Goal: Task Accomplishment & Management: Use online tool/utility

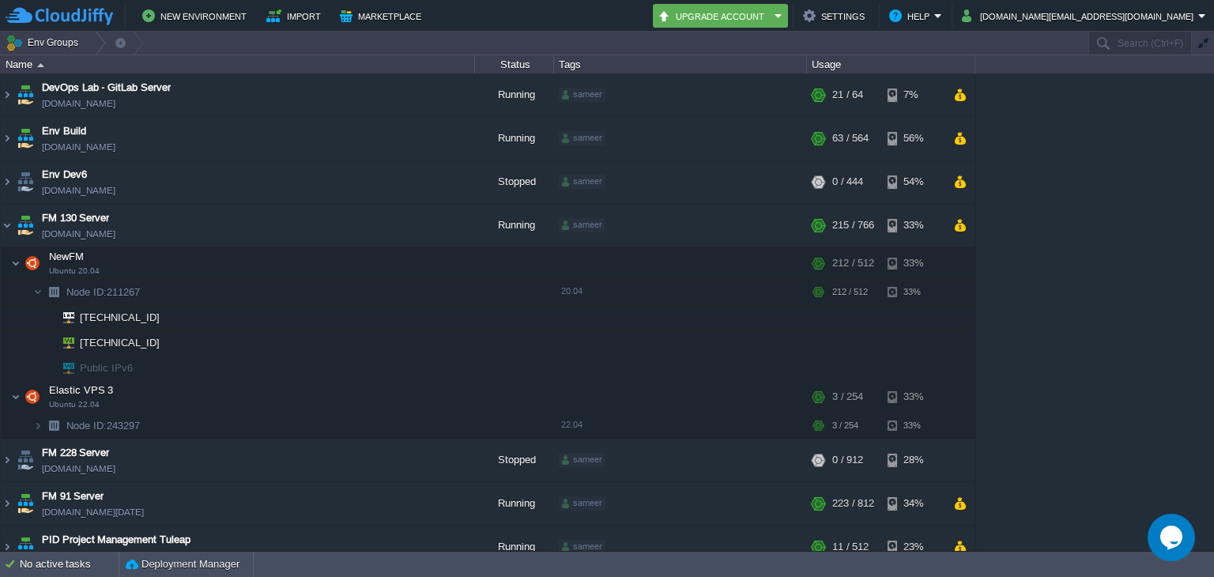
click at [0, 221] on table "DevOps Lab - GitLab Server [DOMAIN_NAME] Running sameer + Add to Env Group RAM …" at bounding box center [488, 387] width 976 height 626
click at [5, 224] on img at bounding box center [7, 225] width 13 height 43
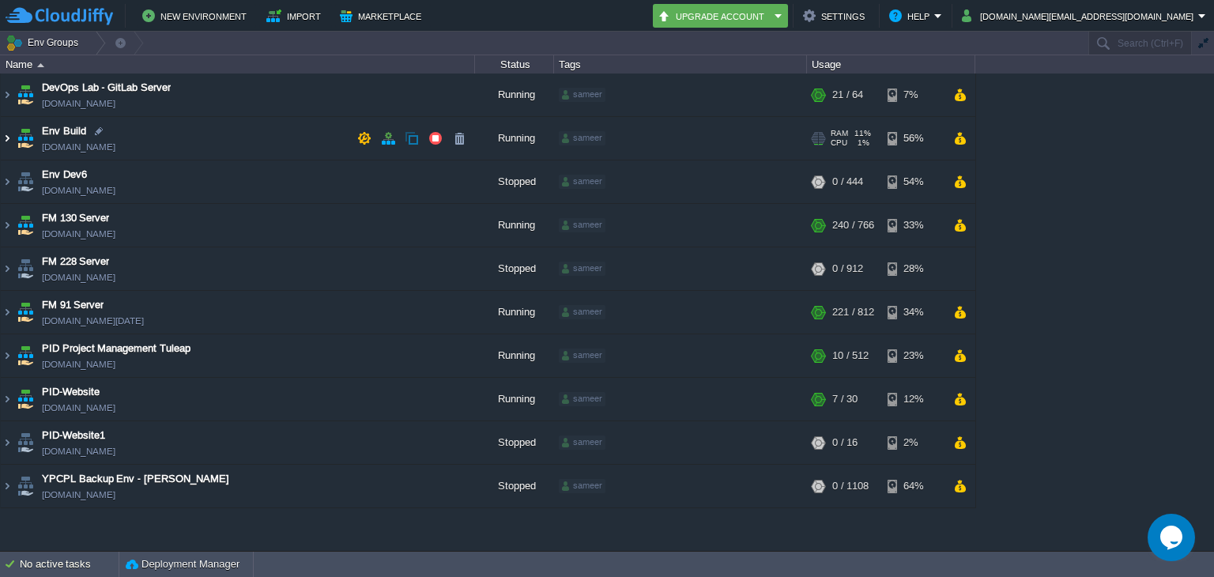
click at [10, 145] on img at bounding box center [7, 138] width 13 height 43
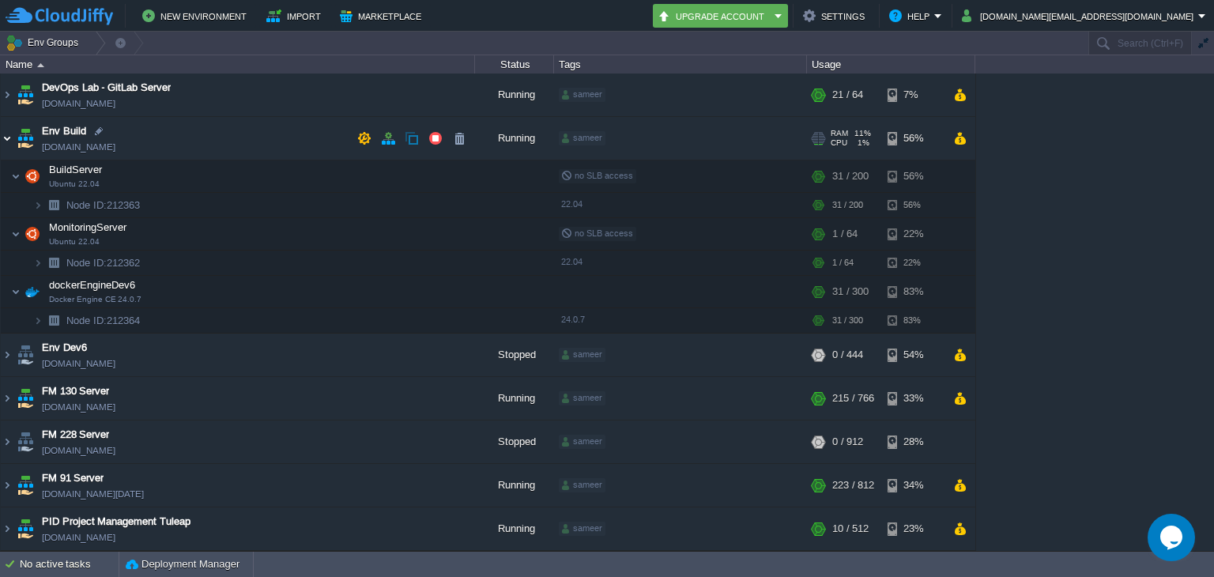
click at [9, 143] on img at bounding box center [7, 138] width 13 height 43
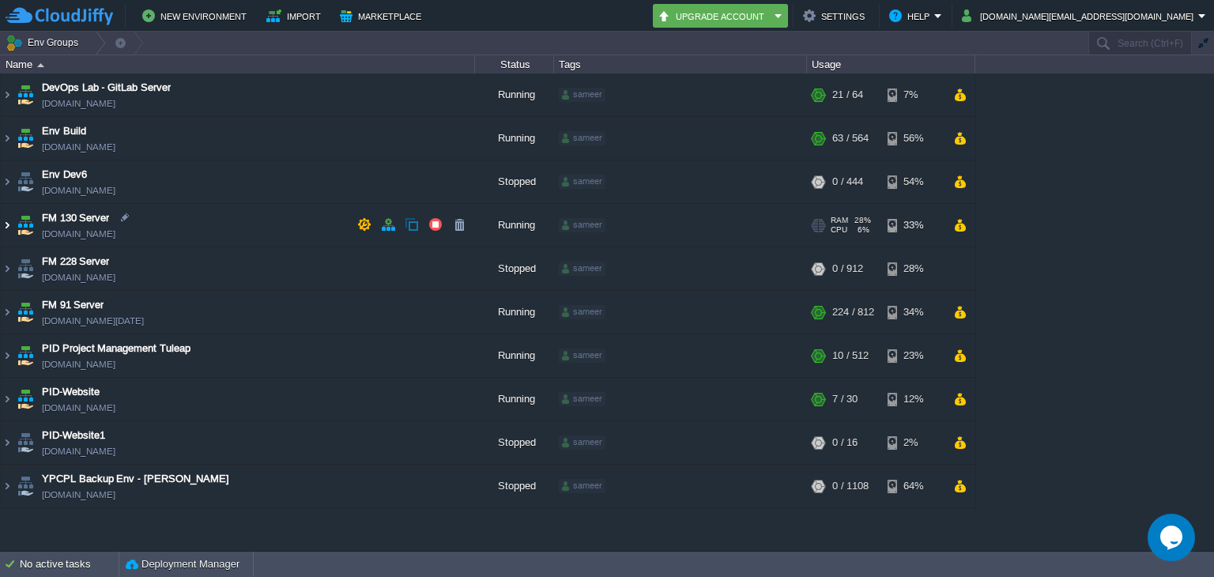
click at [11, 228] on img at bounding box center [7, 225] width 13 height 43
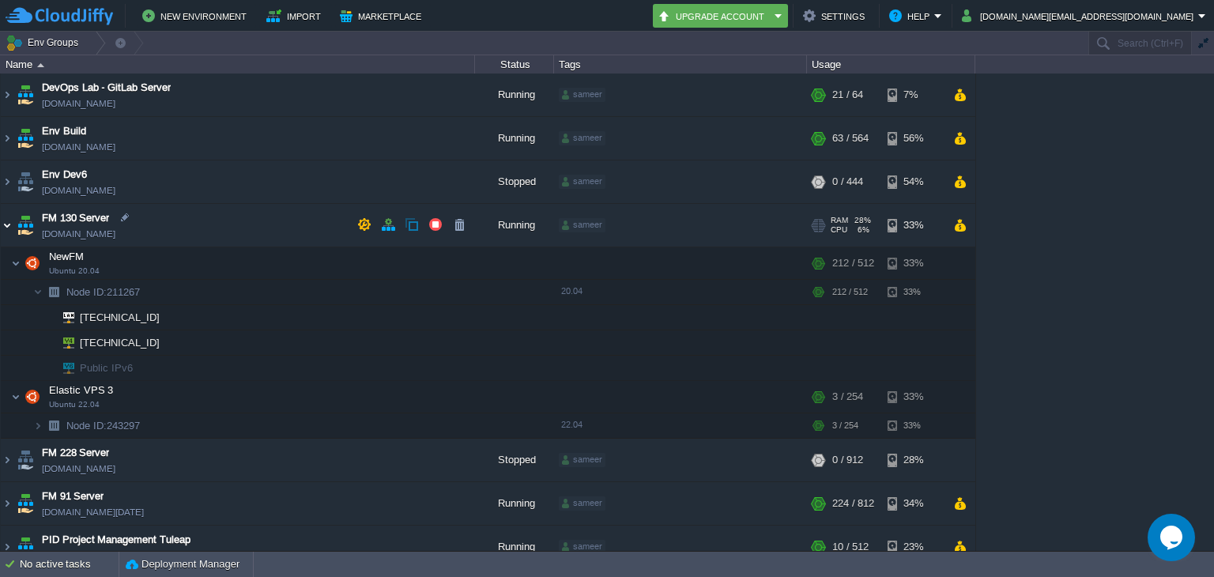
click at [13, 225] on img at bounding box center [7, 225] width 13 height 43
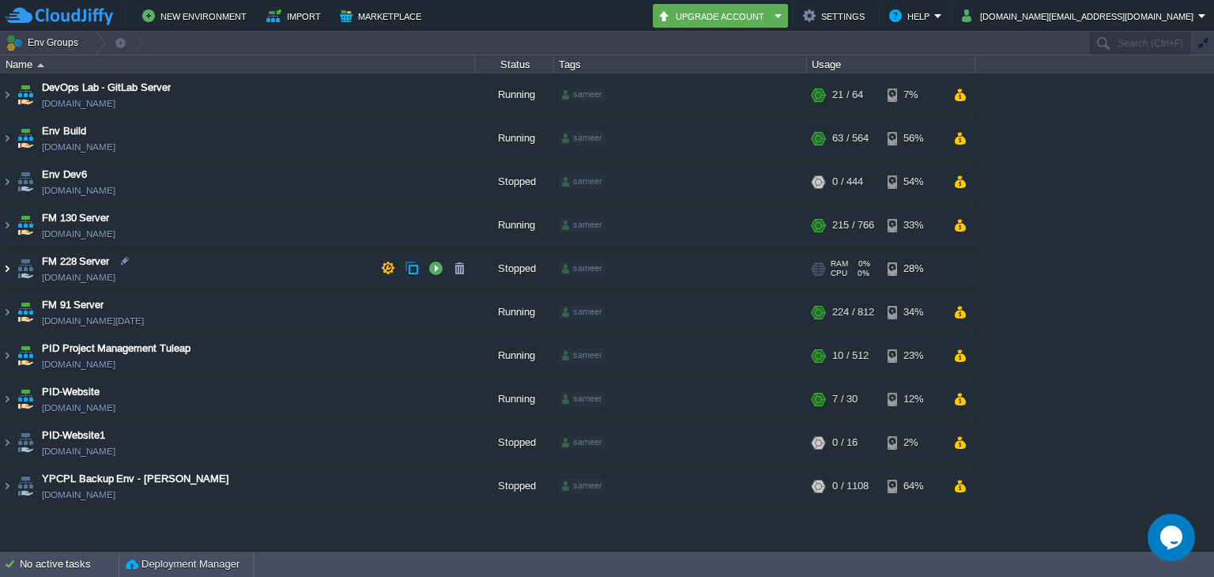
click at [1, 268] on img at bounding box center [7, 268] width 13 height 43
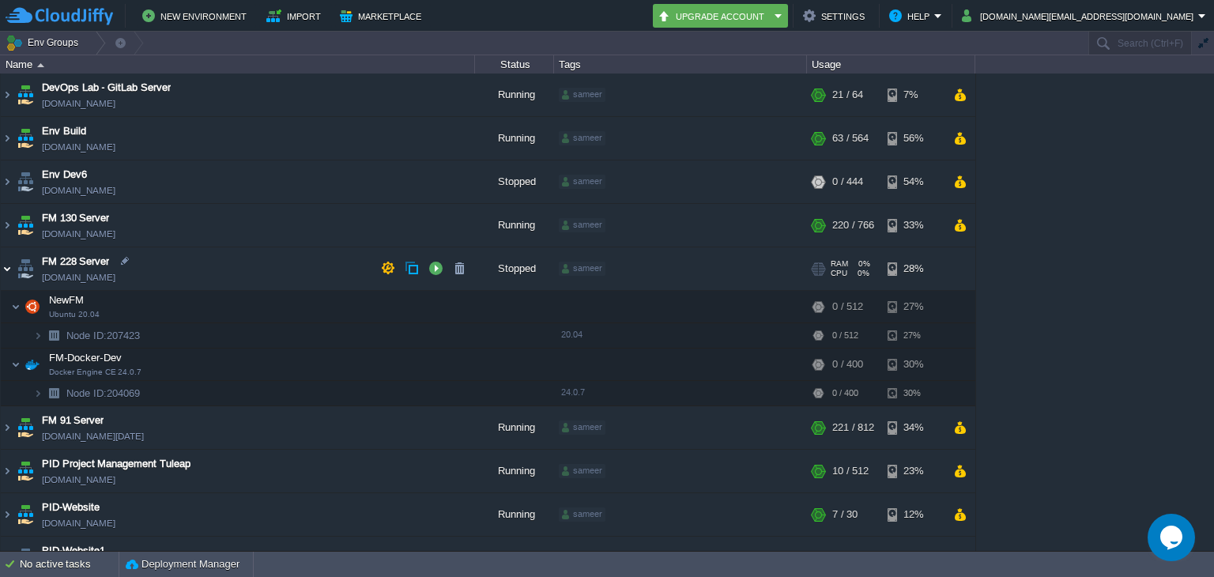
click at [10, 270] on img at bounding box center [7, 268] width 13 height 43
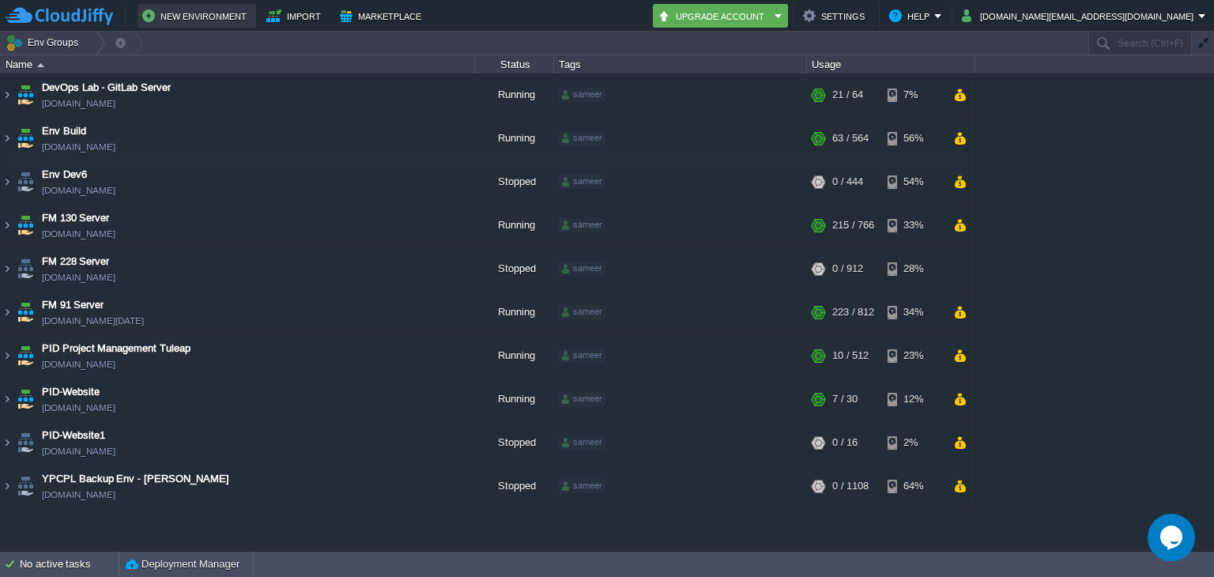
click at [168, 23] on button "New Environment" at bounding box center [196, 15] width 109 height 19
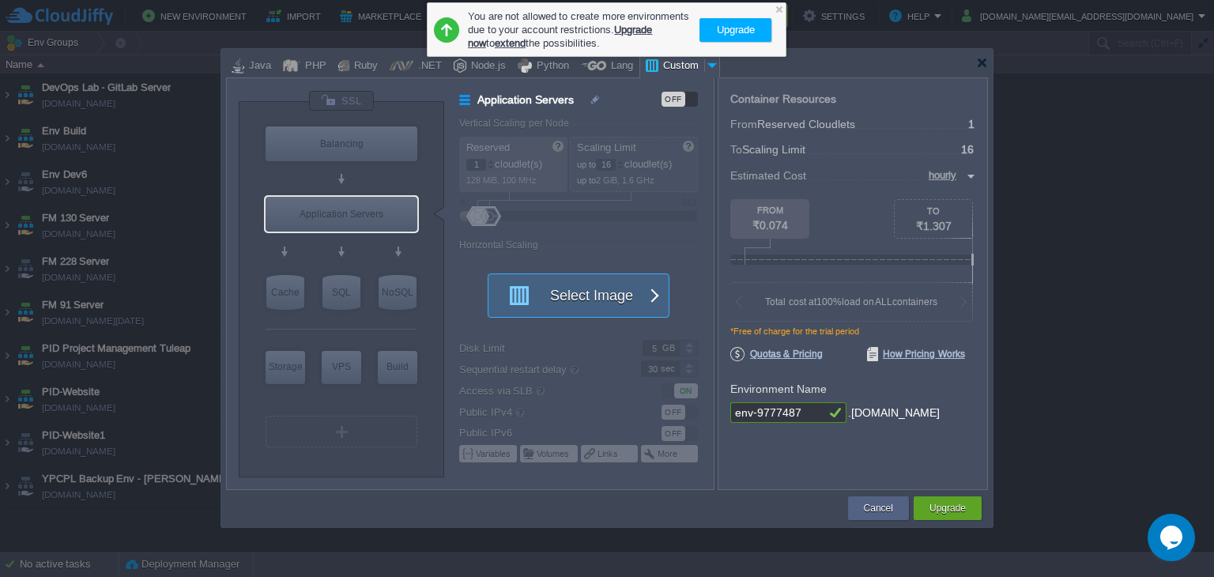
click at [542, 300] on button "Select Image" at bounding box center [570, 295] width 142 height 43
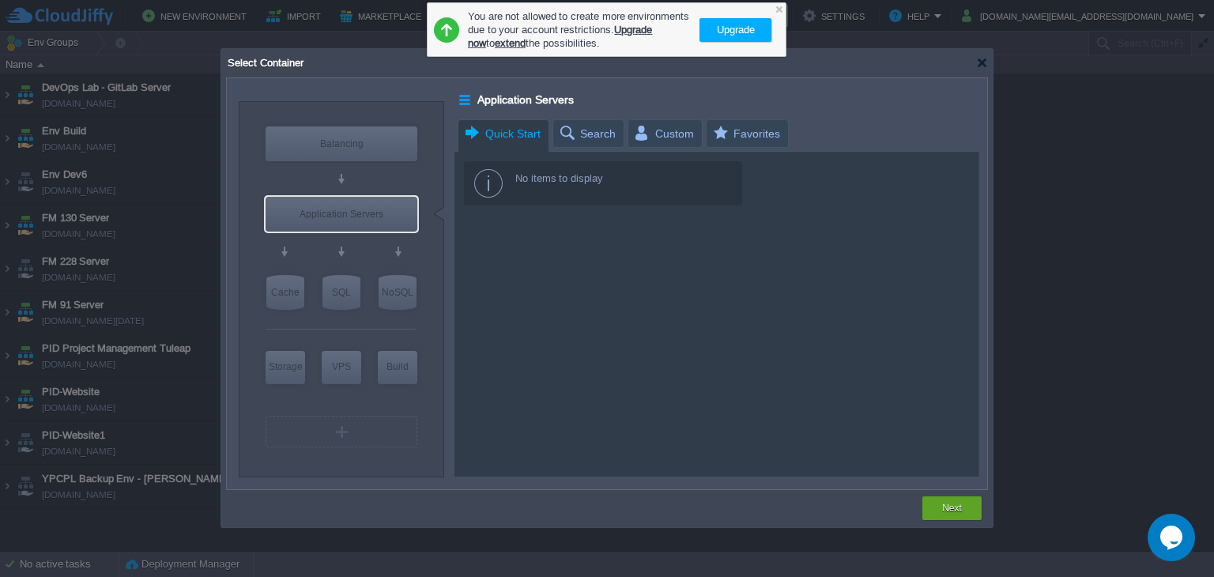
click at [530, 134] on span "Quick Start" at bounding box center [501, 134] width 77 height 28
click at [983, 69] on div "Select Container" at bounding box center [607, 63] width 762 height 28
click at [981, 67] on div at bounding box center [982, 63] width 12 height 12
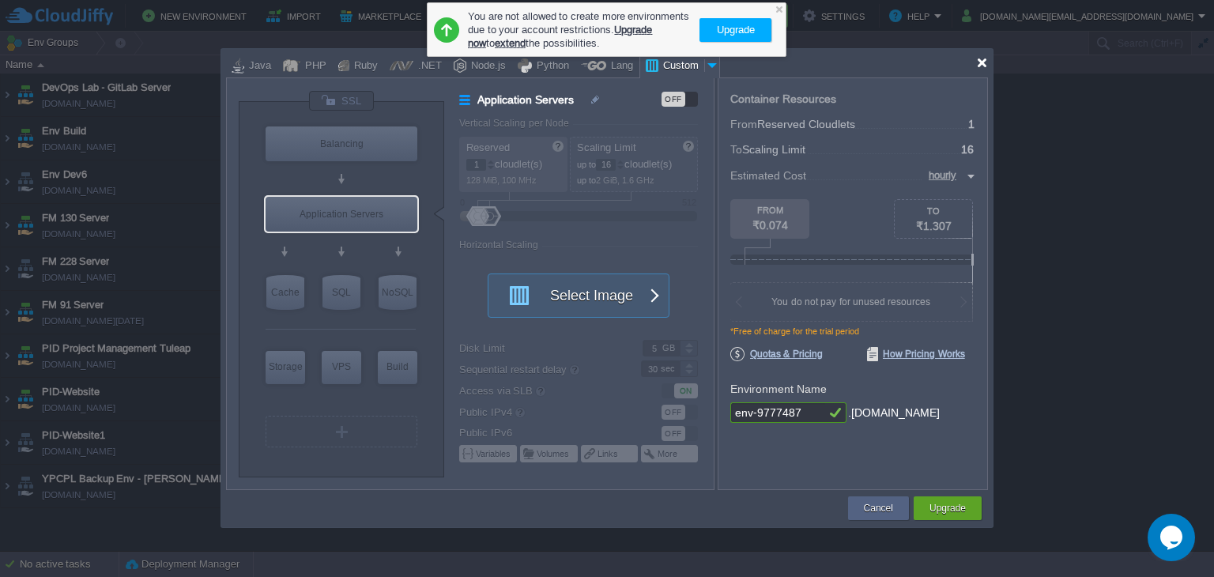
click at [981, 67] on div at bounding box center [982, 63] width 12 height 12
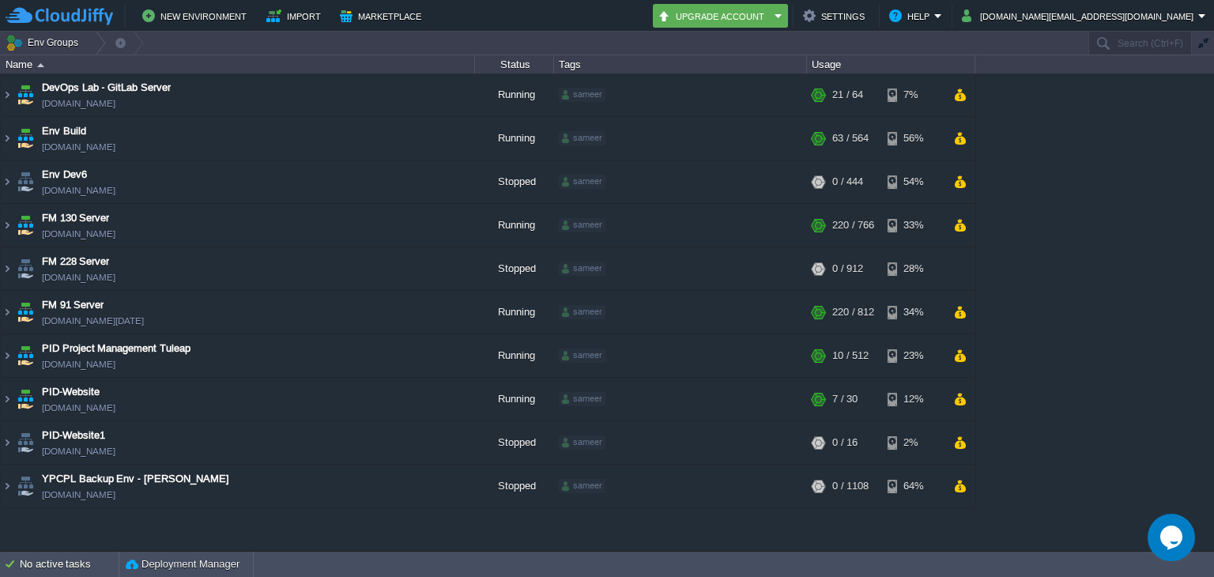
click at [0, 309] on table "DevOps Lab - GitLab Server [DOMAIN_NAME] Running sameer + Add to Env Group RAM …" at bounding box center [488, 291] width 976 height 435
click at [2, 310] on img at bounding box center [7, 312] width 13 height 43
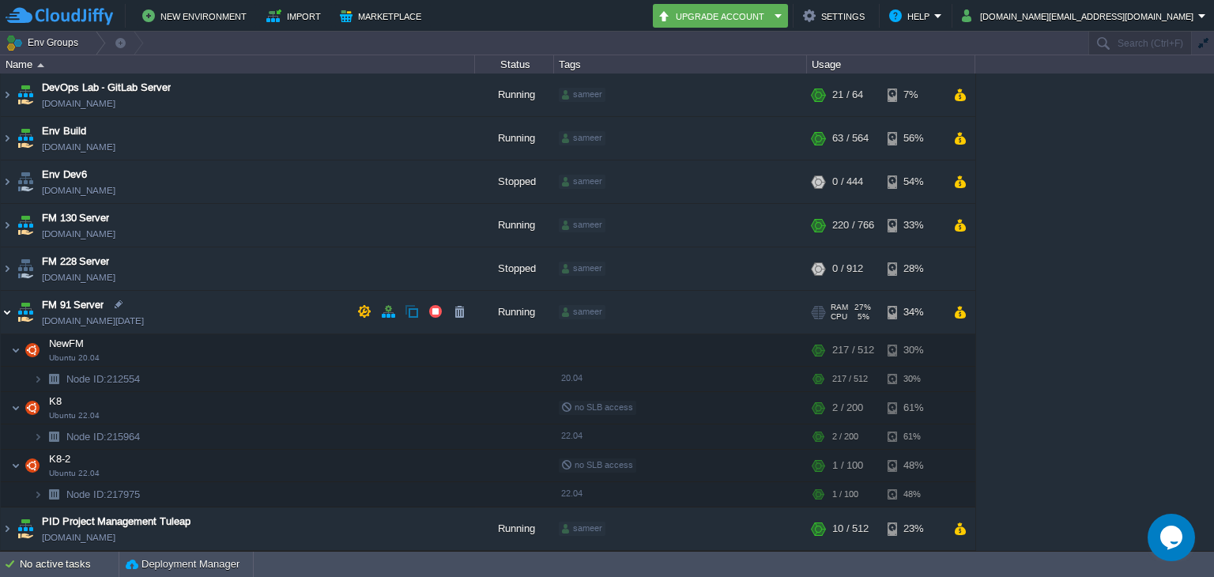
click at [8, 308] on img at bounding box center [7, 312] width 13 height 43
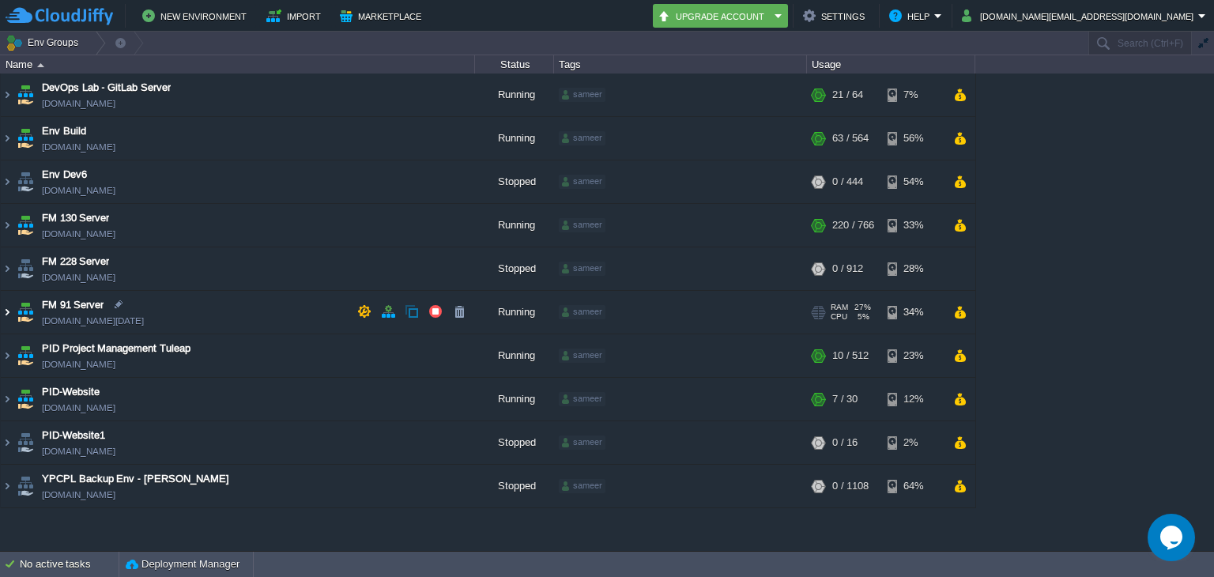
click at [2, 308] on img at bounding box center [7, 312] width 13 height 43
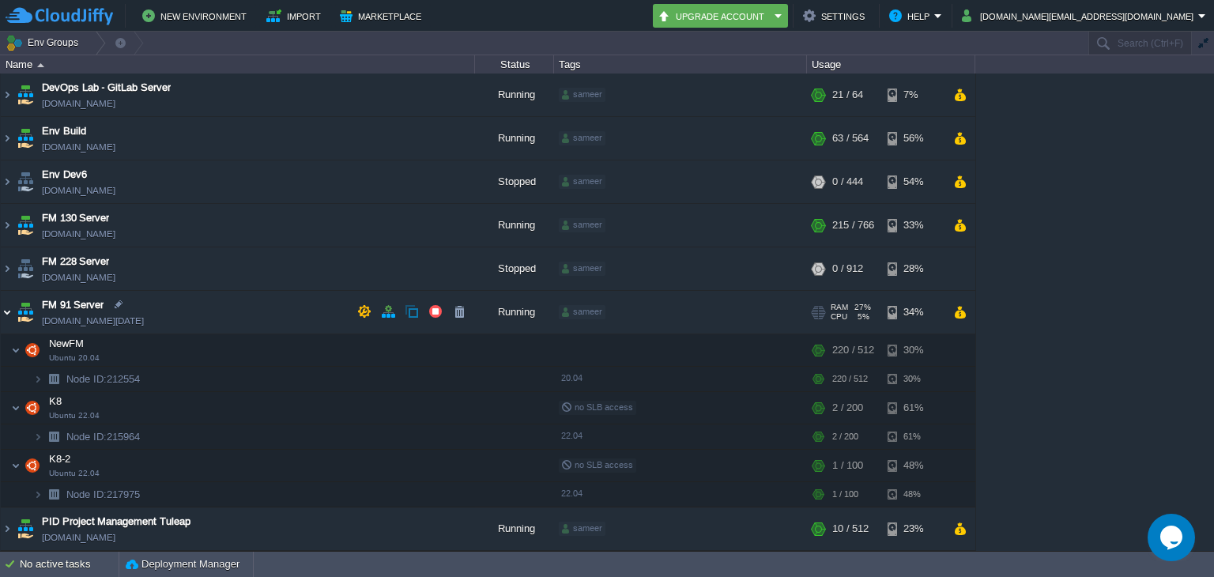
click at [2, 311] on img at bounding box center [7, 312] width 13 height 43
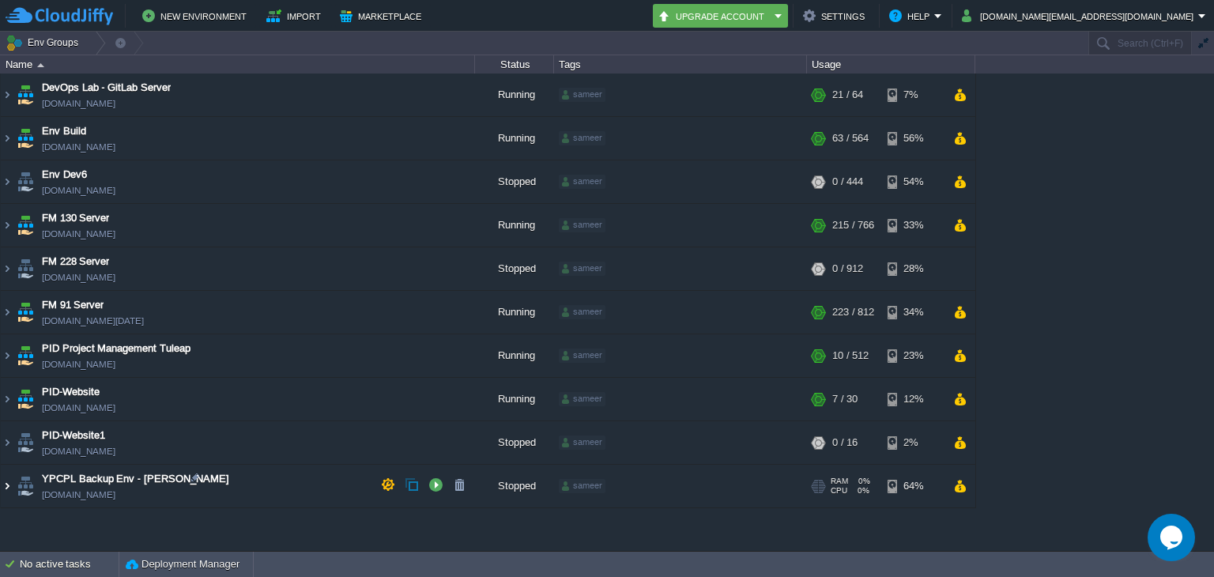
click at [4, 489] on img at bounding box center [7, 486] width 13 height 43
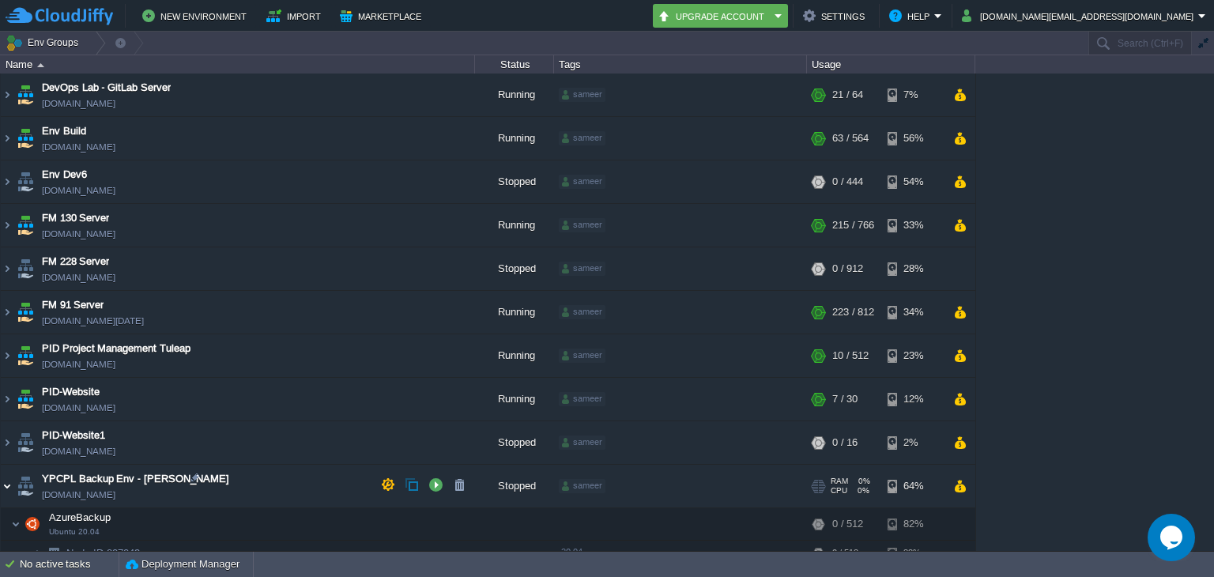
click at [2, 481] on img at bounding box center [7, 486] width 13 height 43
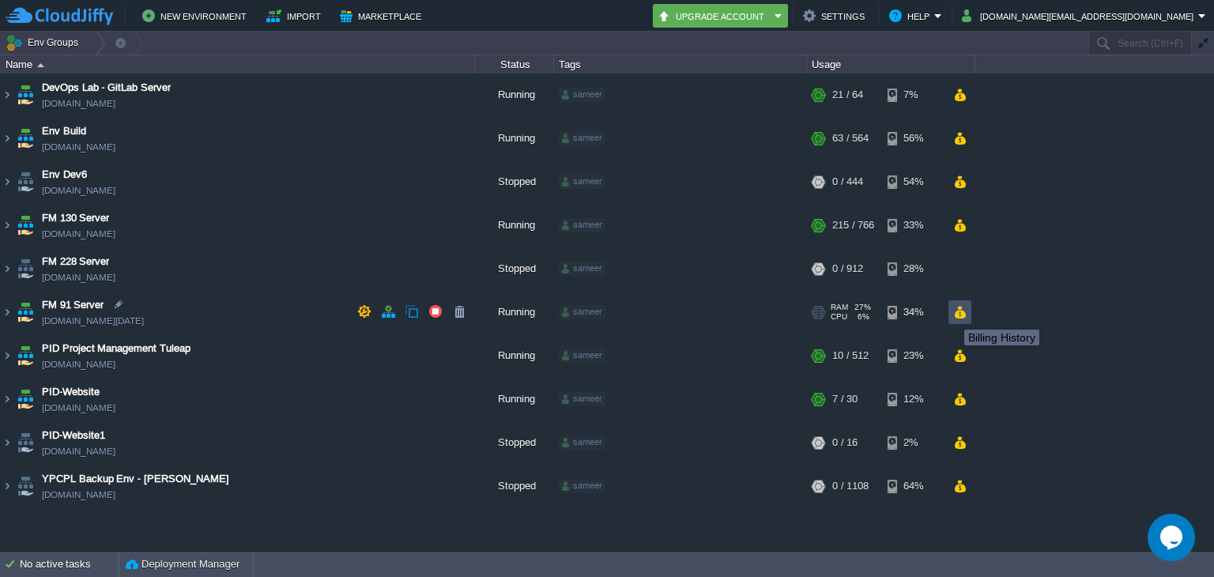
click at [953, 315] on button "button" at bounding box center [959, 312] width 13 height 14
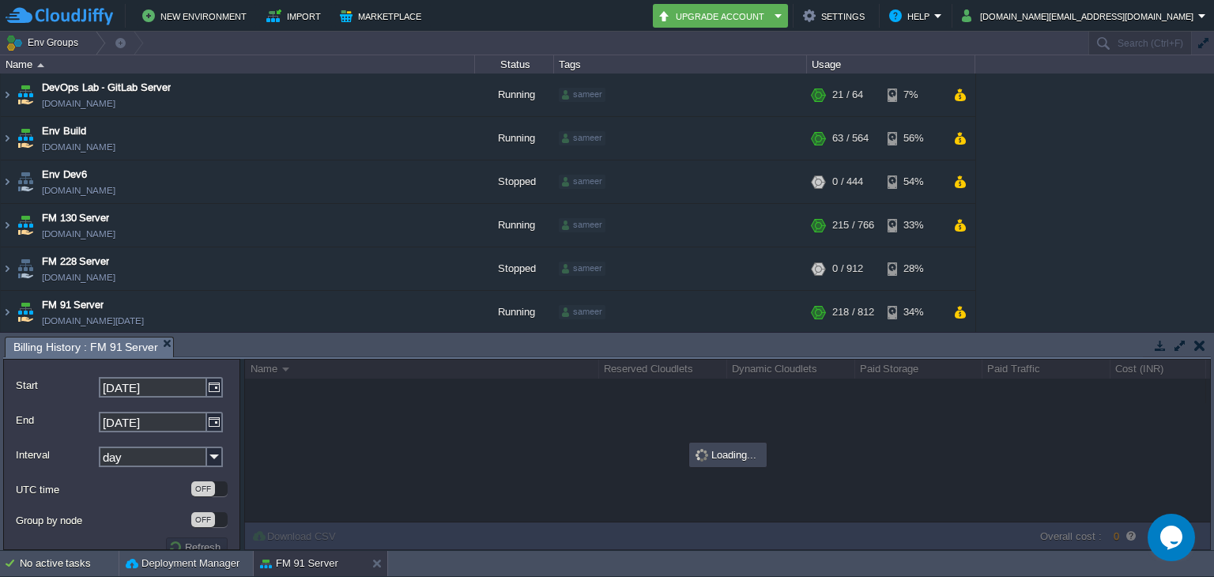
click at [1203, 349] on button "button" at bounding box center [1199, 345] width 11 height 14
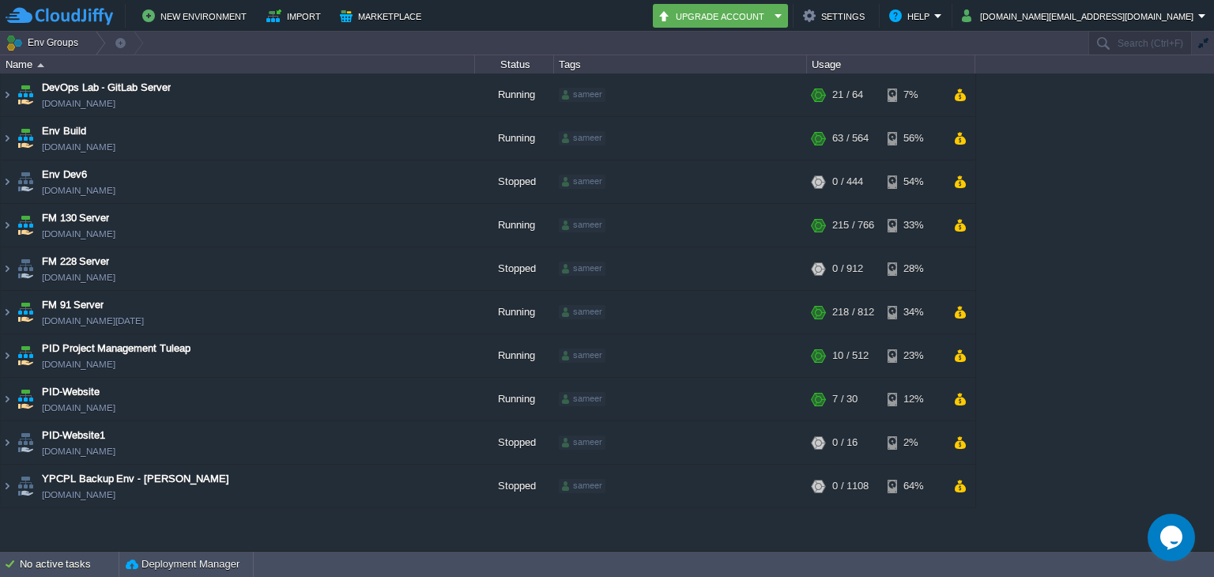
click at [1203, 349] on div "DevOps Lab - GitLab Server [DOMAIN_NAME] Running sameer + Add to Env Group RAM …" at bounding box center [607, 312] width 1214 height 477
click at [968, 228] on td at bounding box center [960, 225] width 23 height 24
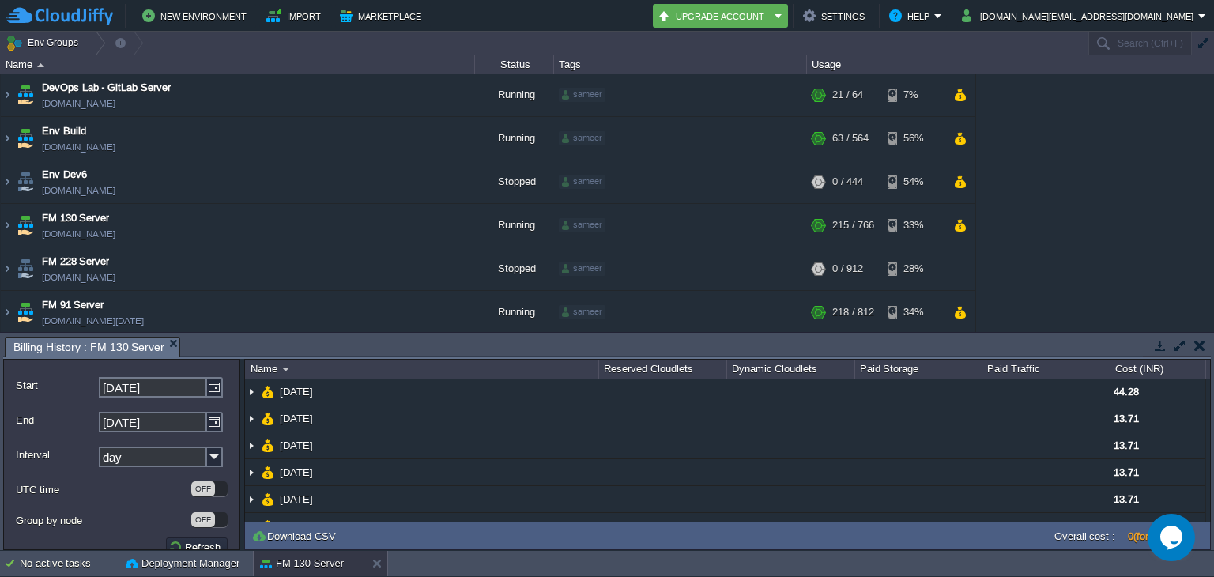
click at [1179, 347] on button "button" at bounding box center [1180, 345] width 14 height 14
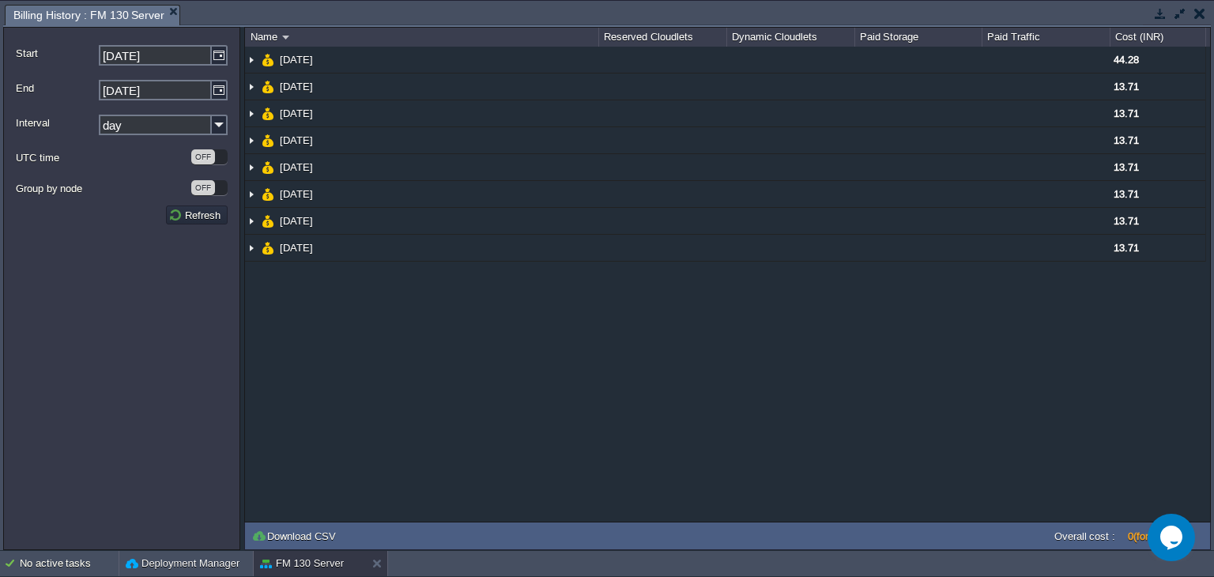
click at [1173, 9] on button "button" at bounding box center [1180, 13] width 14 height 14
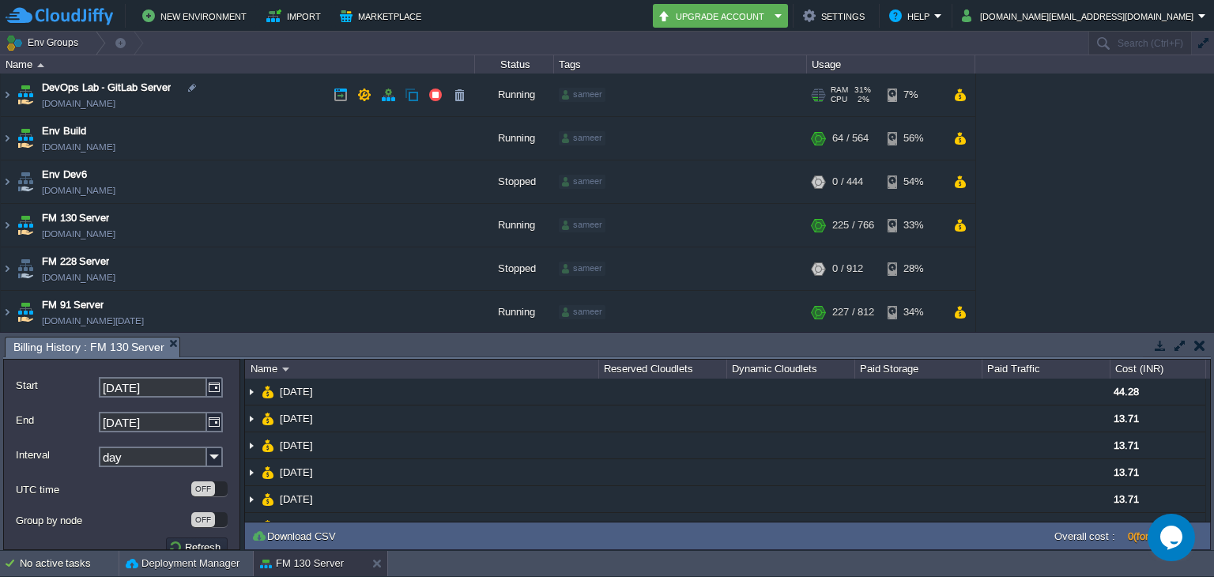
click at [90, 105] on link "[DOMAIN_NAME]" at bounding box center [79, 104] width 74 height 16
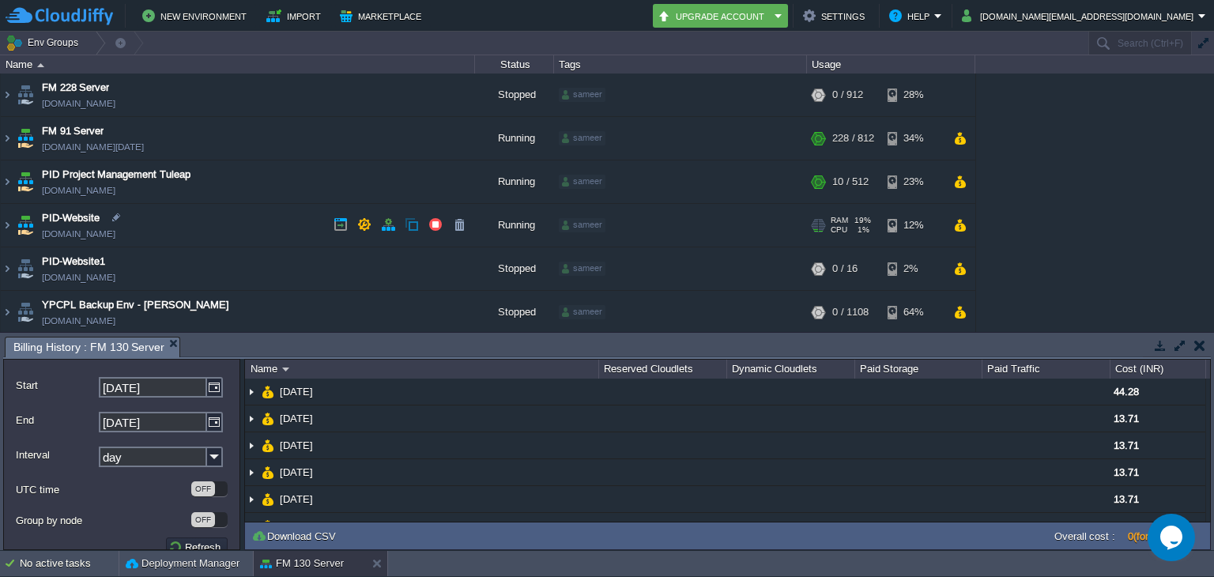
click at [64, 239] on link "[DOMAIN_NAME]" at bounding box center [79, 234] width 74 height 16
click at [6, 142] on img at bounding box center [7, 138] width 13 height 43
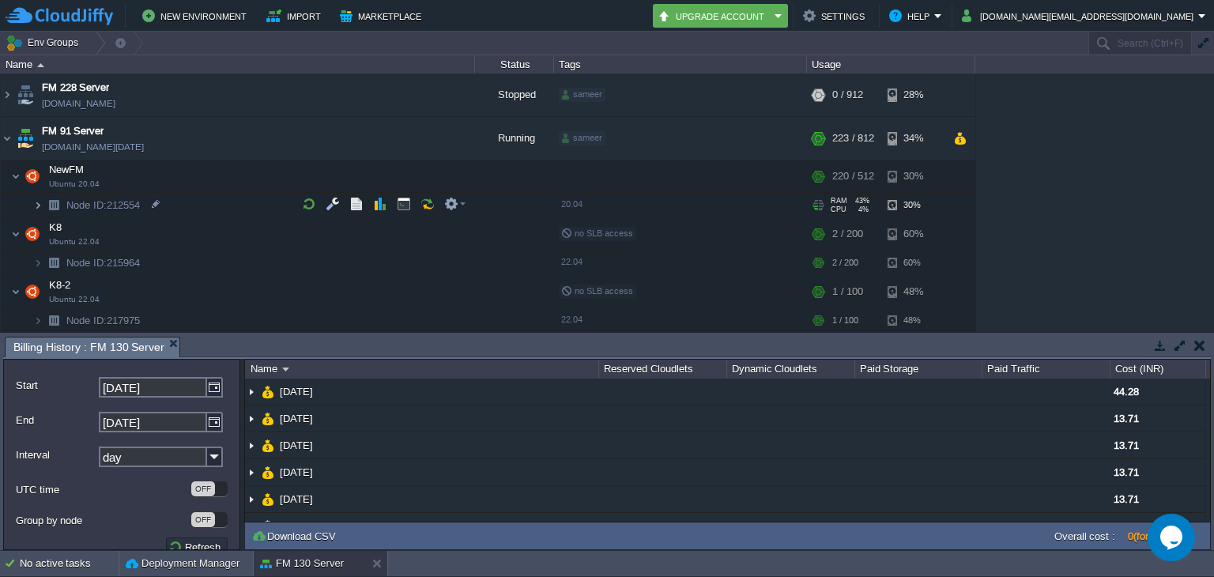
click at [41, 209] on img at bounding box center [37, 205] width 9 height 25
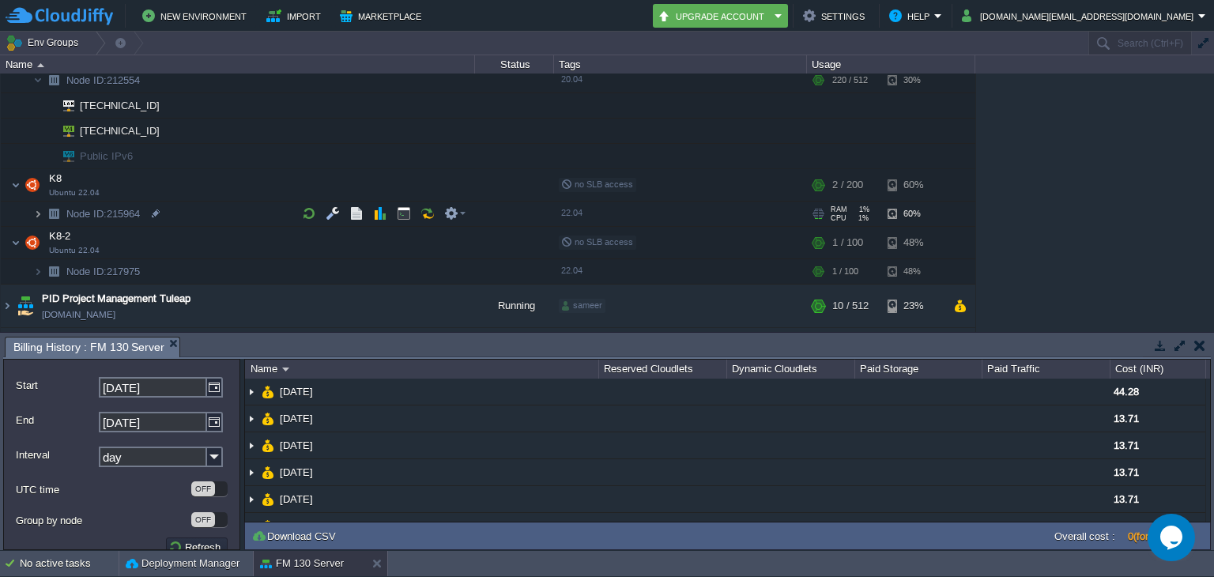
scroll to position [297, 0]
click at [40, 203] on img at bounding box center [37, 215] width 9 height 25
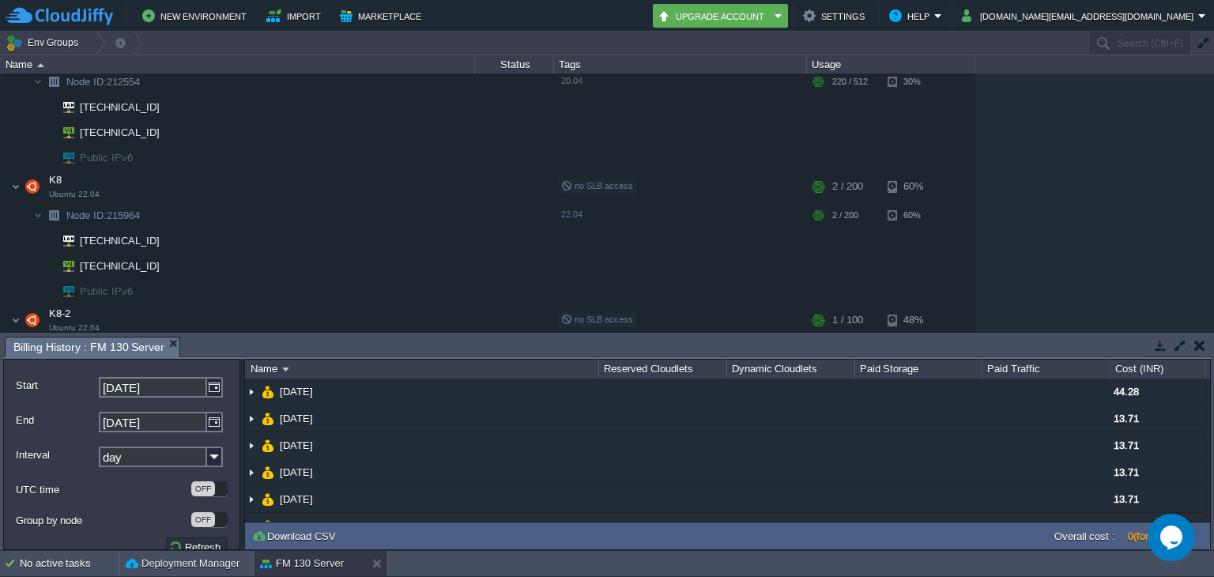
scroll to position [421, 0]
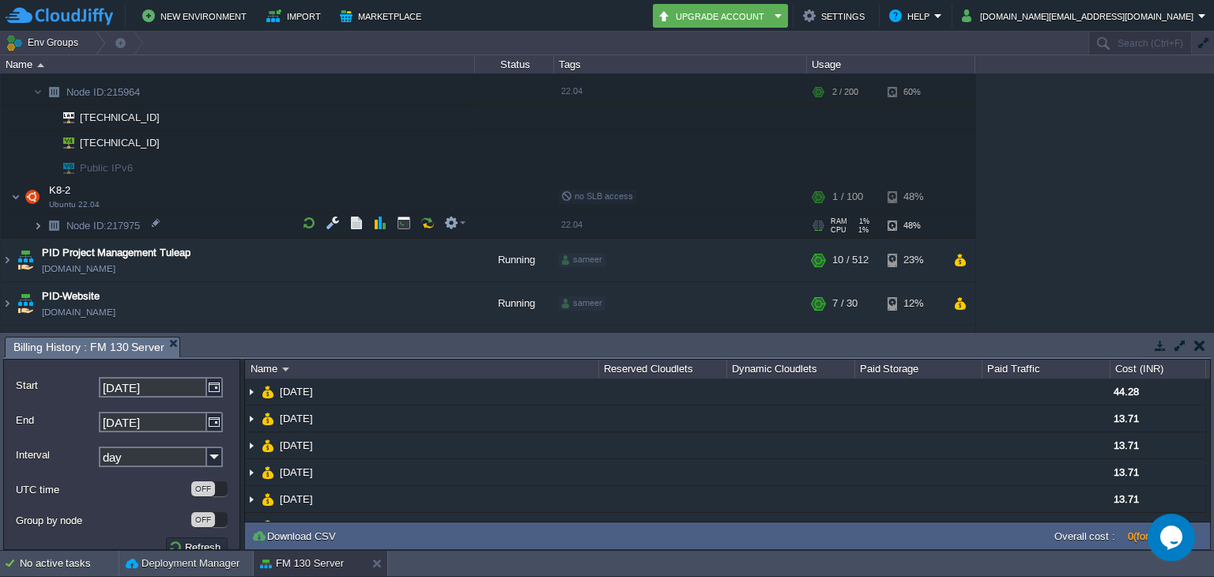
click at [35, 229] on img at bounding box center [37, 225] width 9 height 25
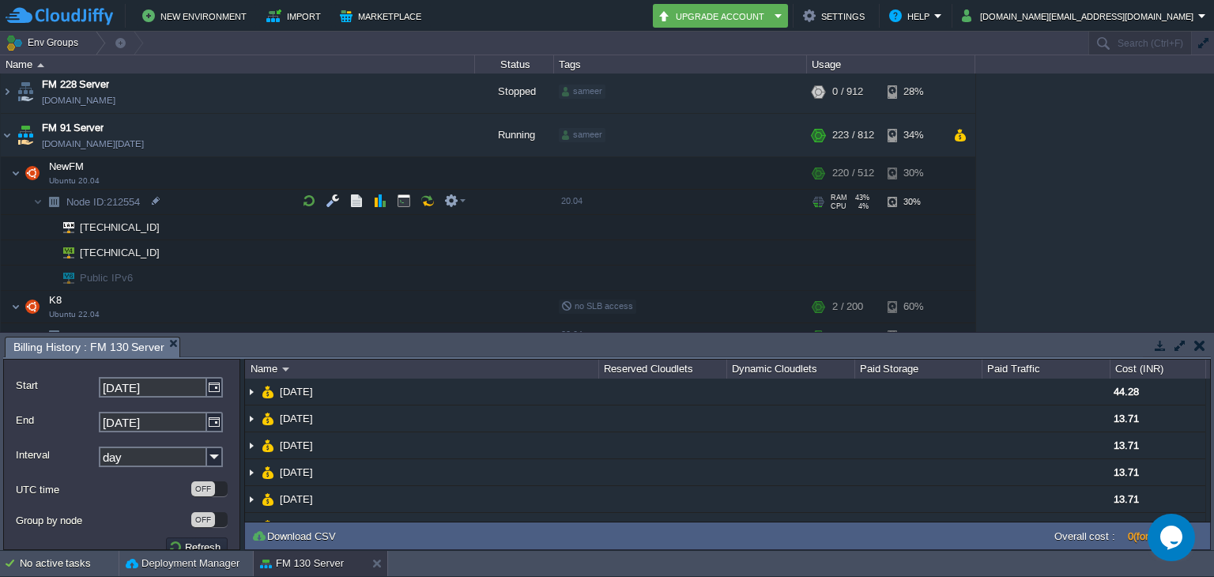
scroll to position [158, 0]
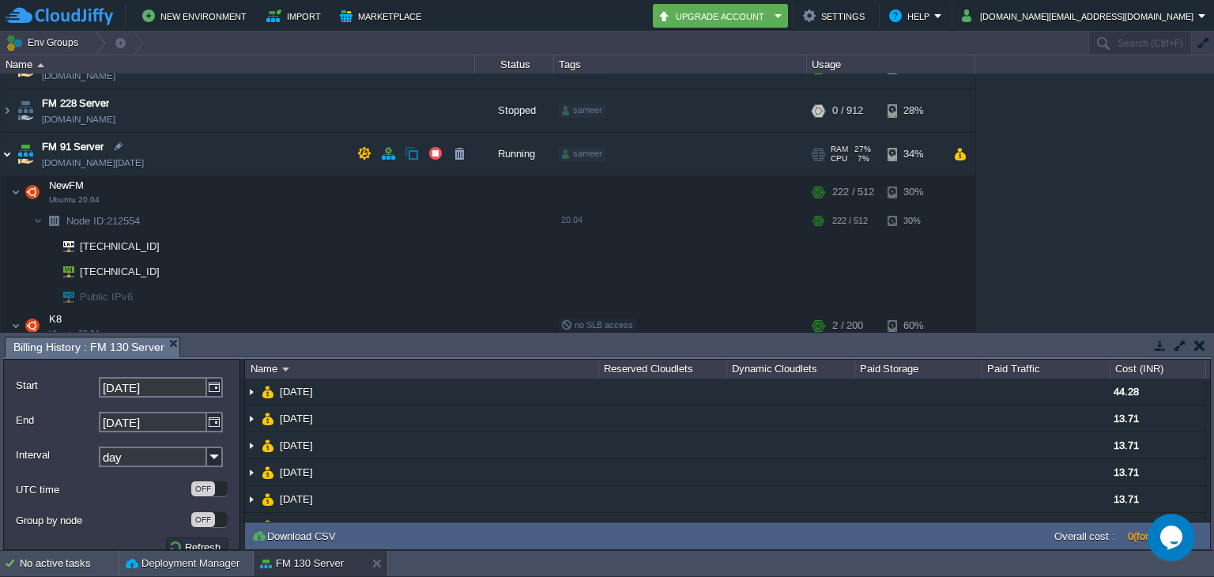
click at [9, 147] on img at bounding box center [7, 154] width 13 height 43
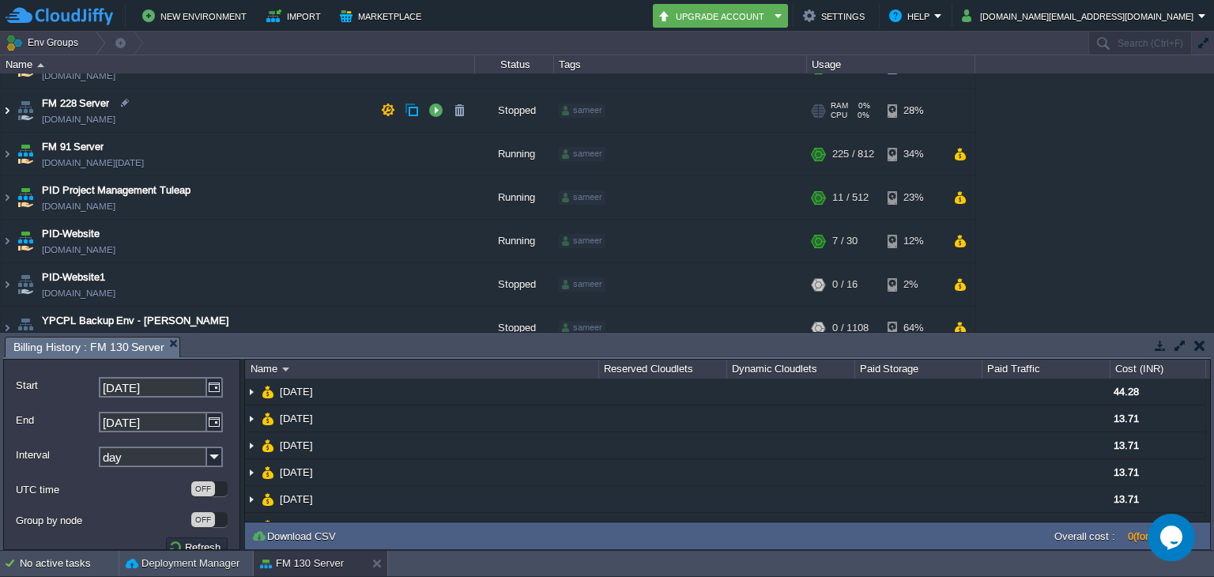
click at [9, 112] on img at bounding box center [7, 110] width 13 height 43
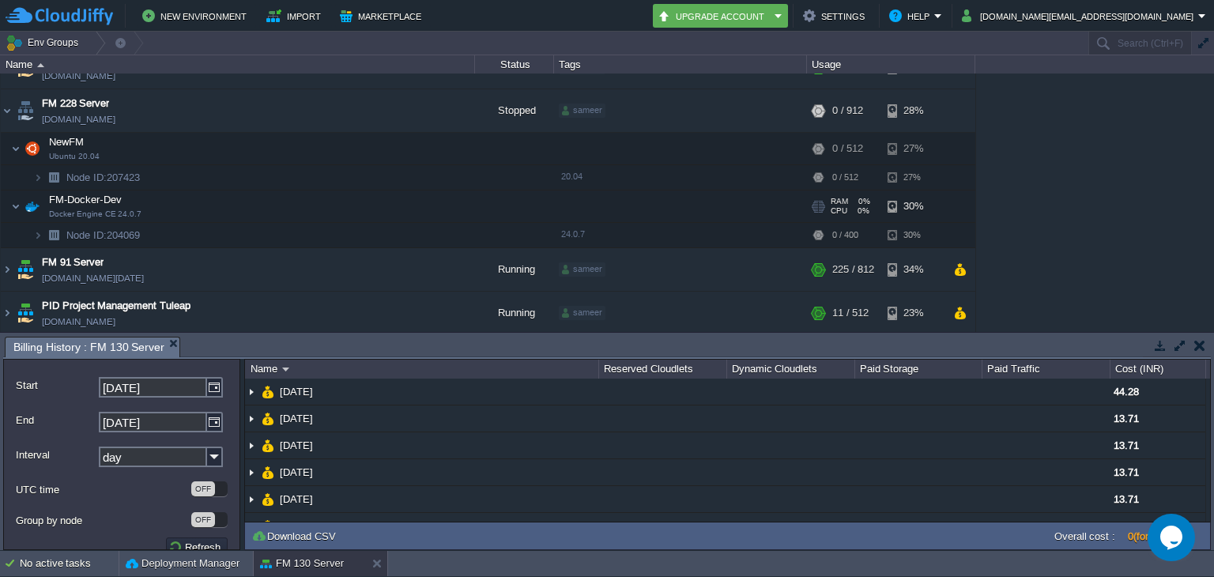
scroll to position [70, 0]
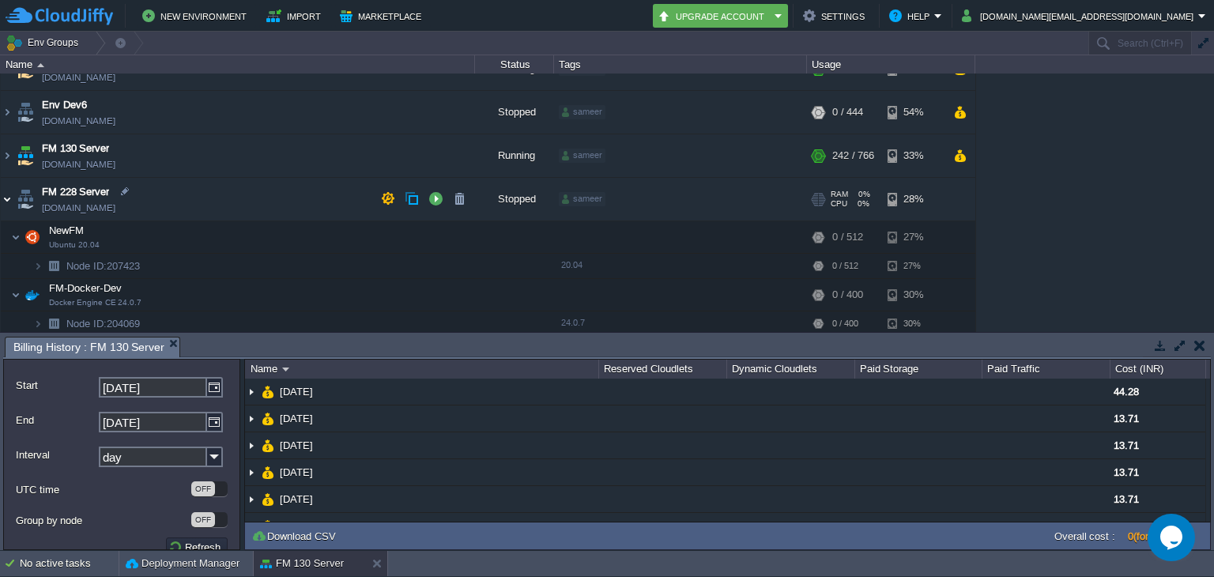
click at [4, 201] on img at bounding box center [7, 199] width 13 height 43
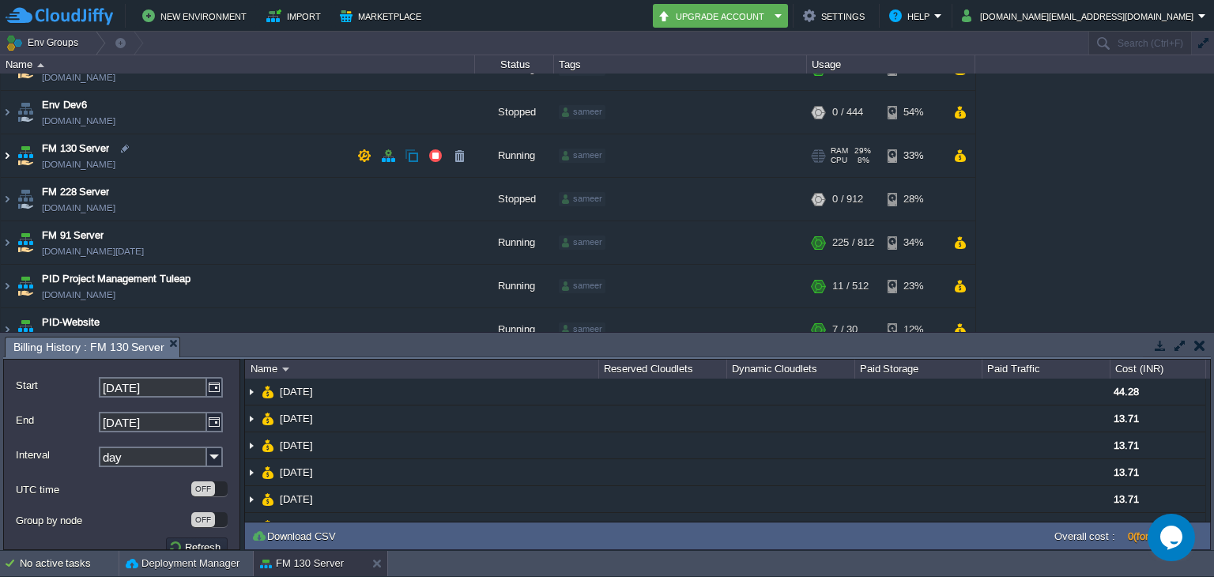
click at [8, 161] on img at bounding box center [7, 155] width 13 height 43
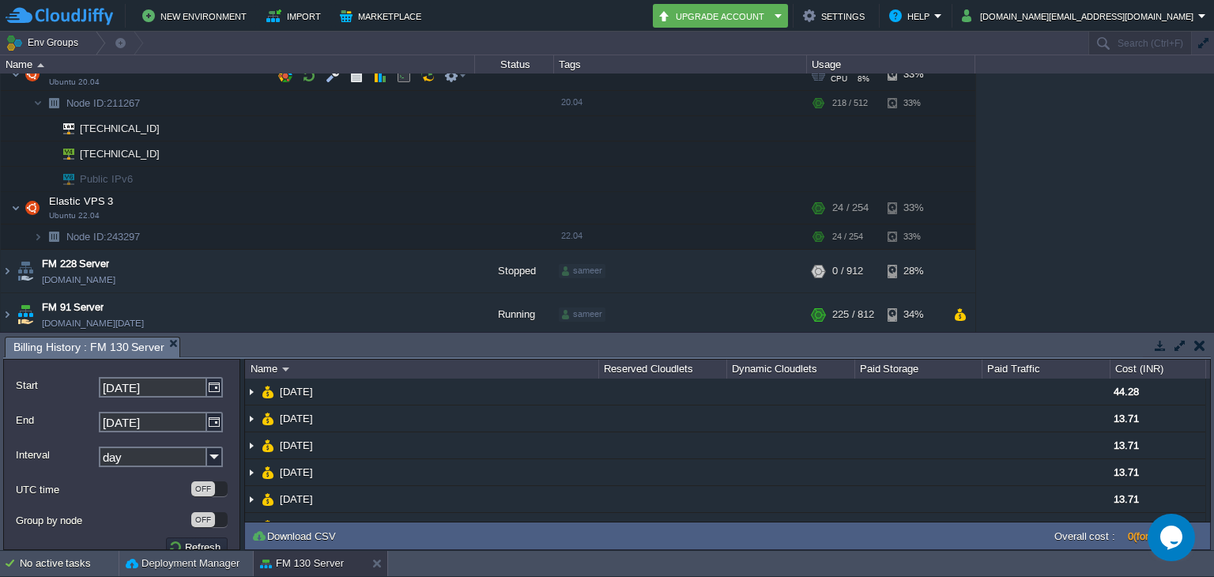
scroll to position [89, 0]
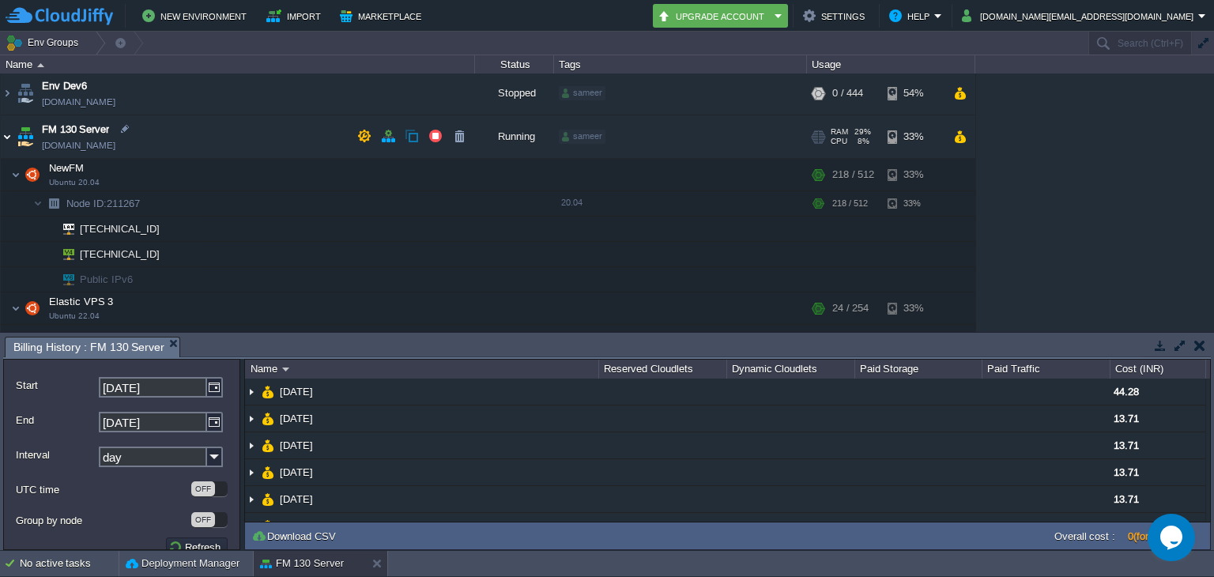
click at [5, 135] on img at bounding box center [7, 136] width 13 height 43
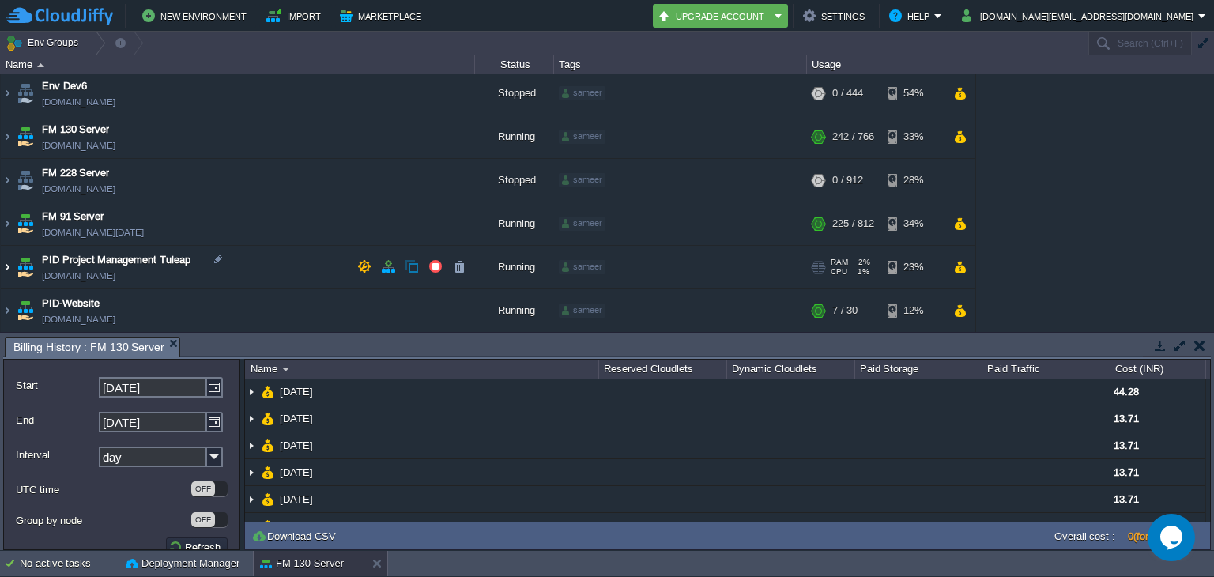
click at [9, 258] on img at bounding box center [7, 267] width 13 height 43
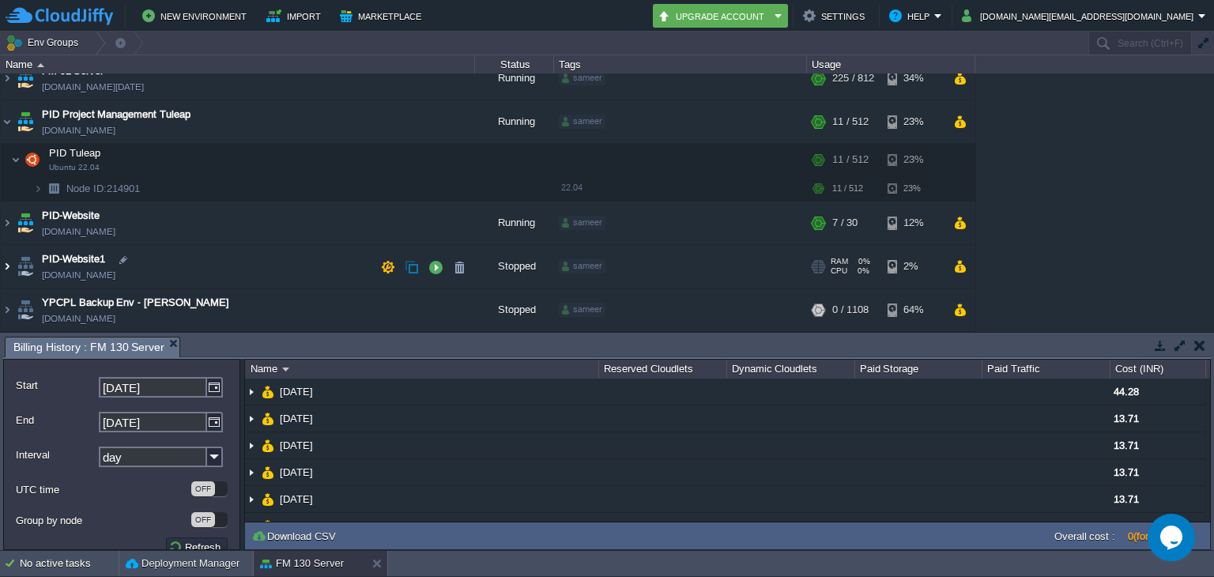
scroll to position [232, 0]
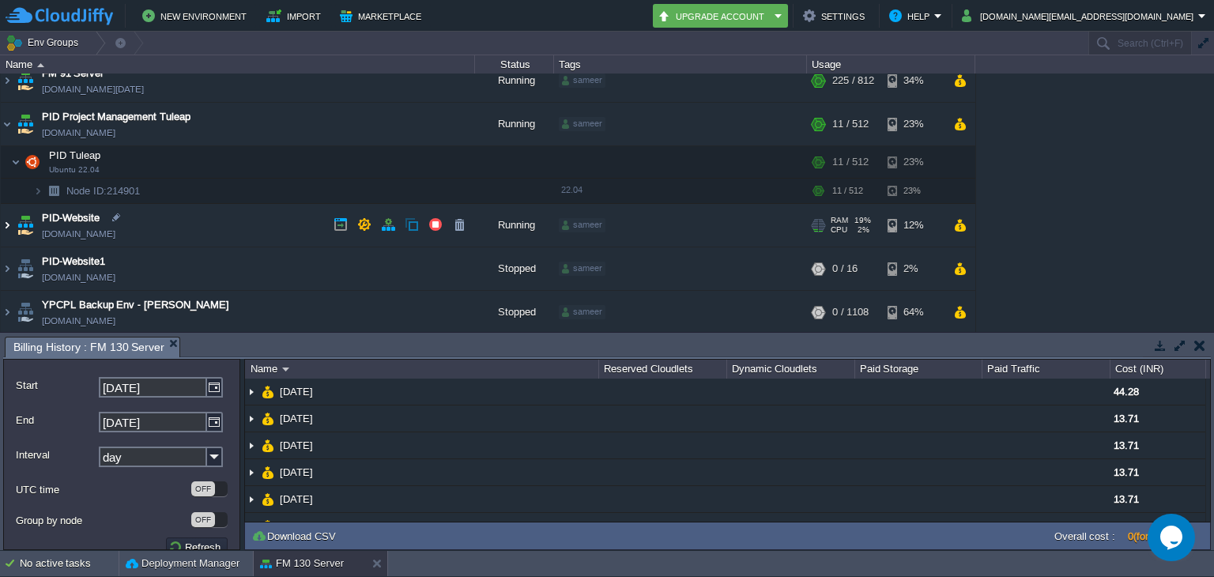
click at [4, 228] on img at bounding box center [7, 225] width 13 height 43
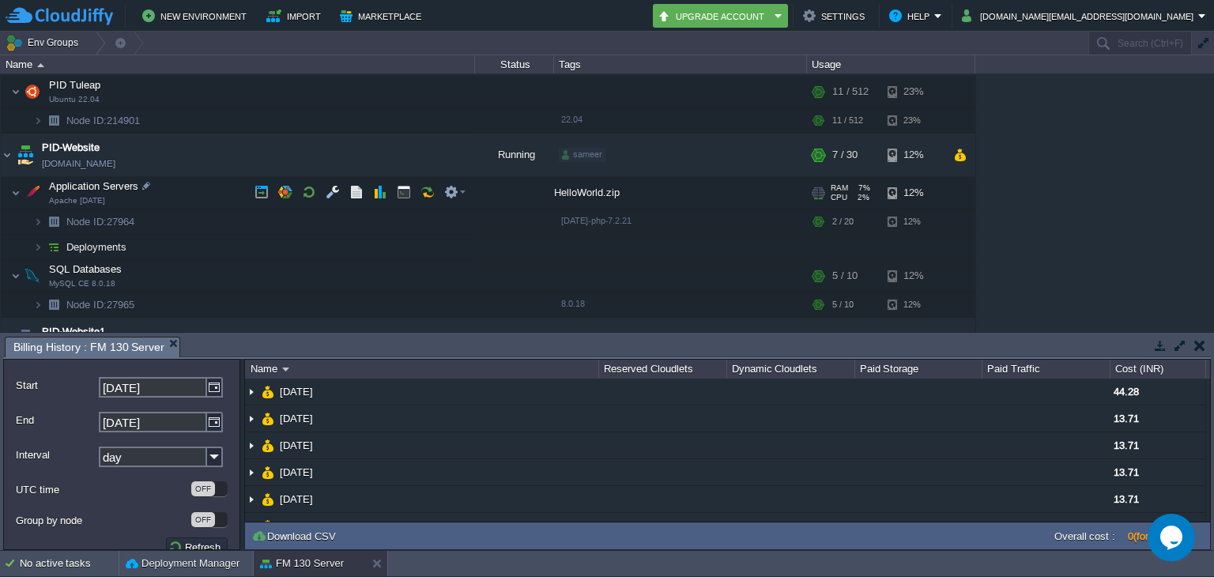
scroll to position [372, 0]
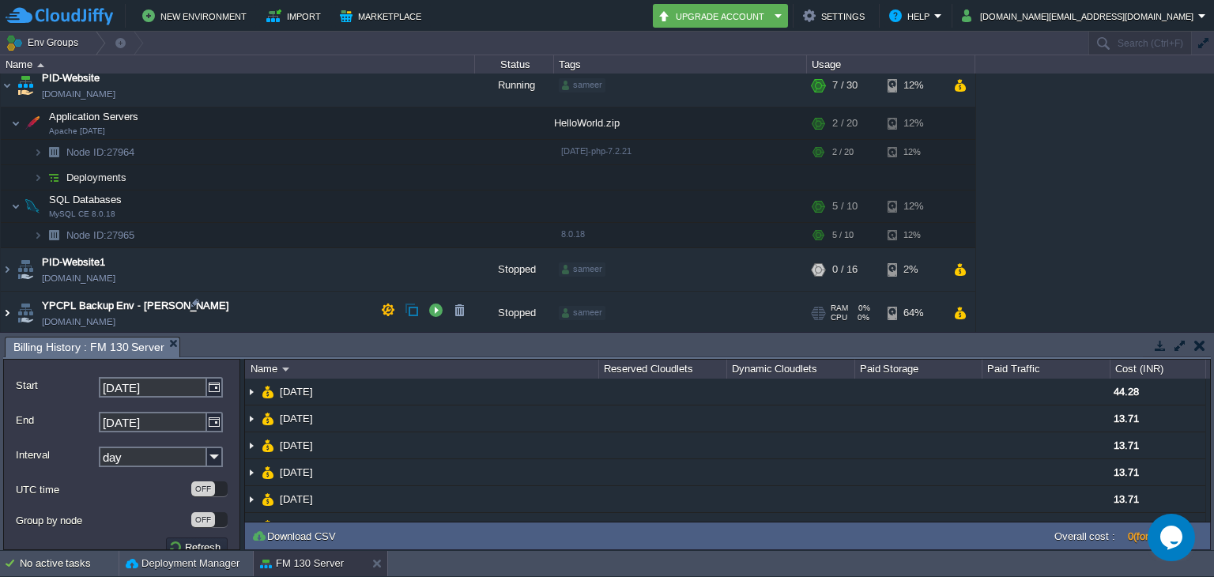
click at [4, 310] on img at bounding box center [7, 313] width 13 height 43
